Goal: Information Seeking & Learning: Learn about a topic

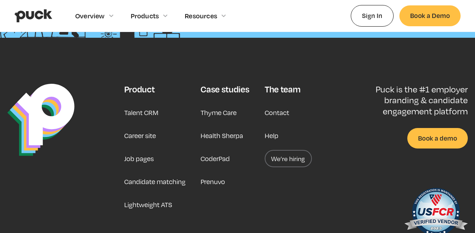
scroll to position [1818, 0]
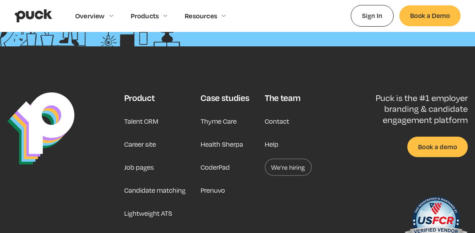
click at [150, 207] on link "Lightweight ATS" at bounding box center [148, 213] width 48 height 17
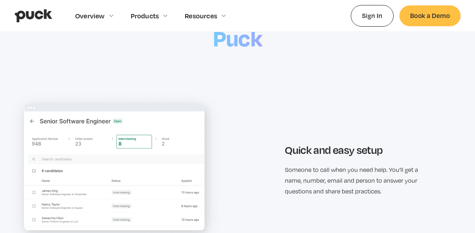
scroll to position [688, 0]
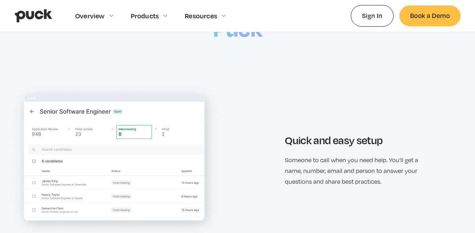
click at [161, 178] on img at bounding box center [115, 161] width 216 height 162
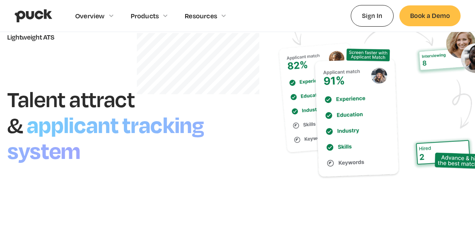
scroll to position [0, 0]
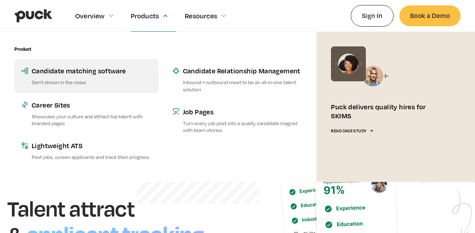
click at [79, 82] on p "Don’t drown in the noise" at bounding box center [92, 82] width 120 height 7
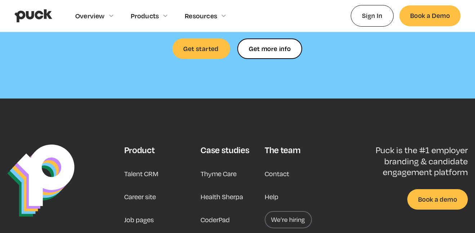
scroll to position [1946, 0]
